Goal: Task Accomplishment & Management: Use online tool/utility

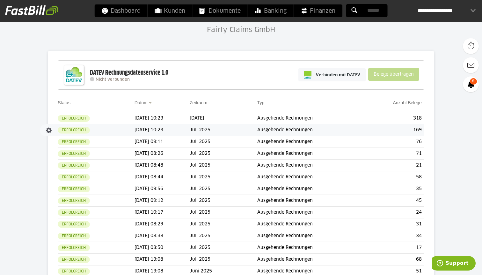
scroll to position [45, 0]
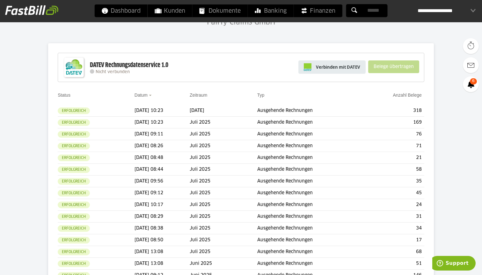
click at [352, 64] on span "Verbinden mit DATEV" at bounding box center [338, 67] width 44 height 6
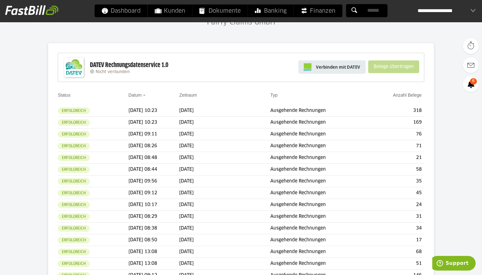
click at [331, 62] on link "Verbinden mit DATEV" at bounding box center [331, 67] width 67 height 13
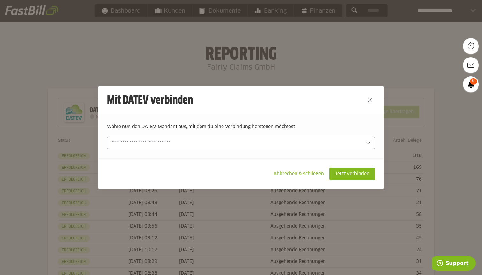
click at [204, 145] on input "text" at bounding box center [236, 143] width 250 height 7
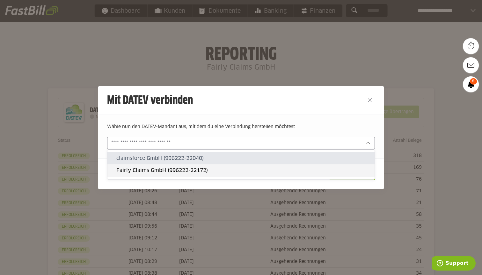
click at [178, 168] on slot "Fairly Claims GmbH (996222-22172)" at bounding box center [242, 170] width 253 height 7
type input "**********"
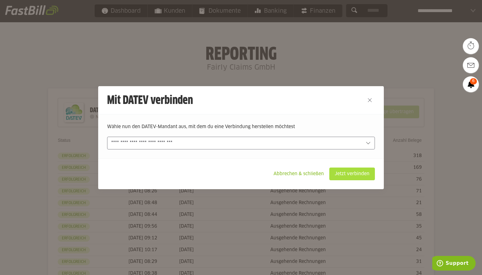
click at [341, 172] on slot "Jetzt verbinden" at bounding box center [351, 174] width 45 height 12
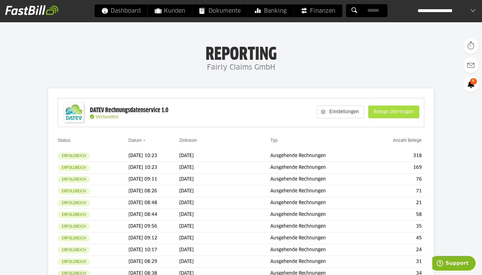
click at [389, 110] on slot "Belege übertragen" at bounding box center [393, 112] width 50 height 12
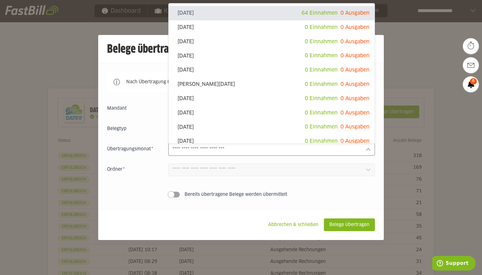
click at [189, 153] on input "text" at bounding box center [266, 149] width 188 height 7
click at [292, 194] on label "Bereits übertragene Belege werden übermittelt" at bounding box center [271, 195] width 206 height 6
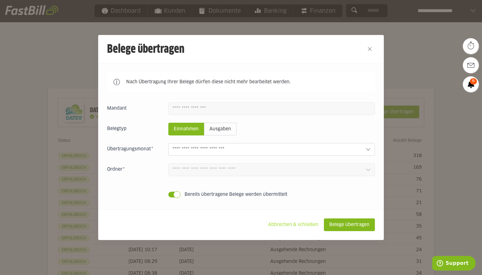
click at [297, 225] on slot "Abbrechen & schließen" at bounding box center [293, 225] width 61 height 12
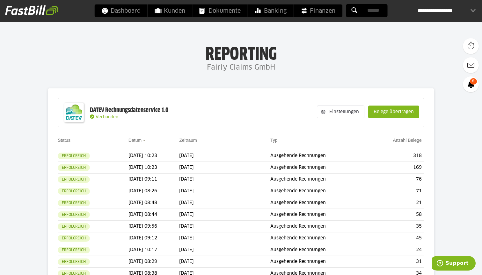
click at [432, 11] on div "**********" at bounding box center [446, 10] width 58 height 13
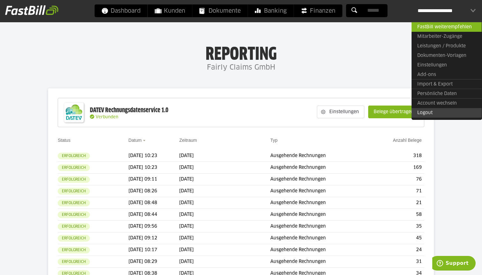
click at [421, 110] on link "Logout" at bounding box center [446, 113] width 70 height 10
